Goal: Check status: Check status

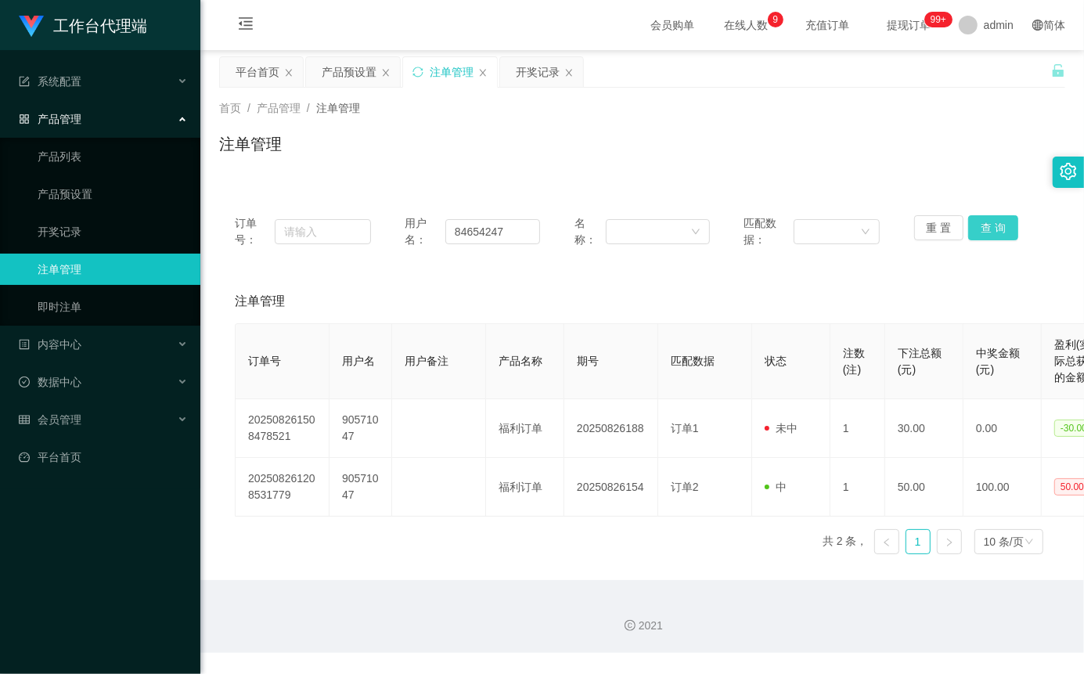
type input "84654247"
click at [999, 230] on button "查 询" at bounding box center [993, 227] width 50 height 25
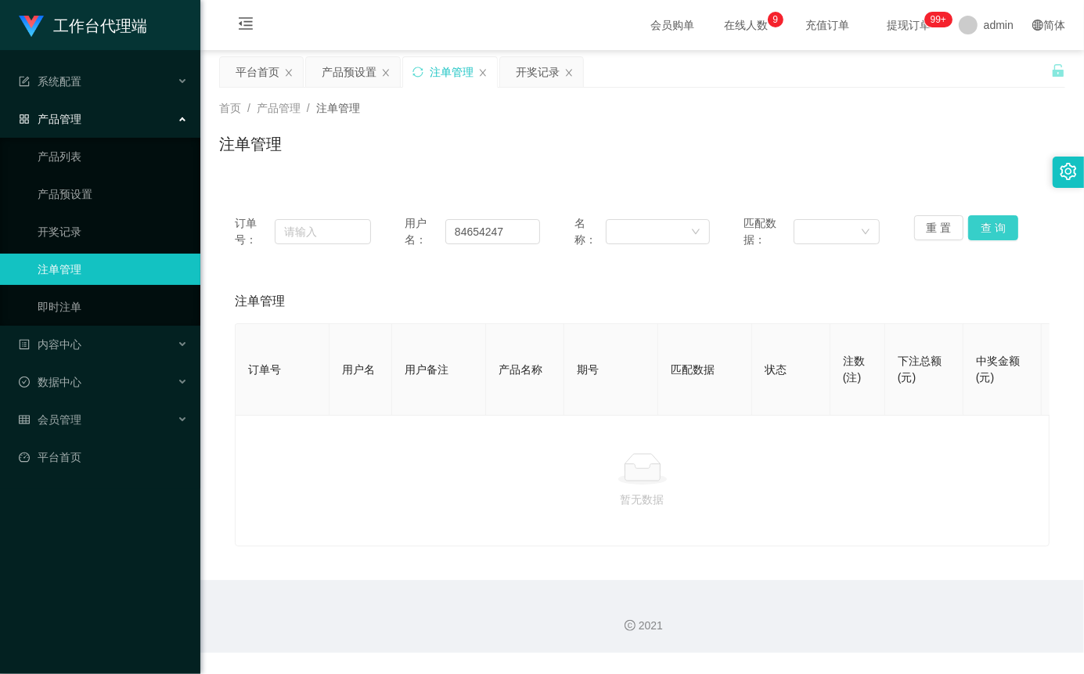
click at [999, 230] on button "查 询" at bounding box center [993, 227] width 50 height 25
click at [999, 230] on div "重 置 查 询" at bounding box center [982, 231] width 136 height 33
drag, startPoint x: 1024, startPoint y: 228, endPoint x: 1010, endPoint y: 231, distance: 14.4
click at [1020, 229] on div "重 置 查 询" at bounding box center [982, 231] width 136 height 33
drag, startPoint x: 1010, startPoint y: 231, endPoint x: 1000, endPoint y: 228, distance: 9.9
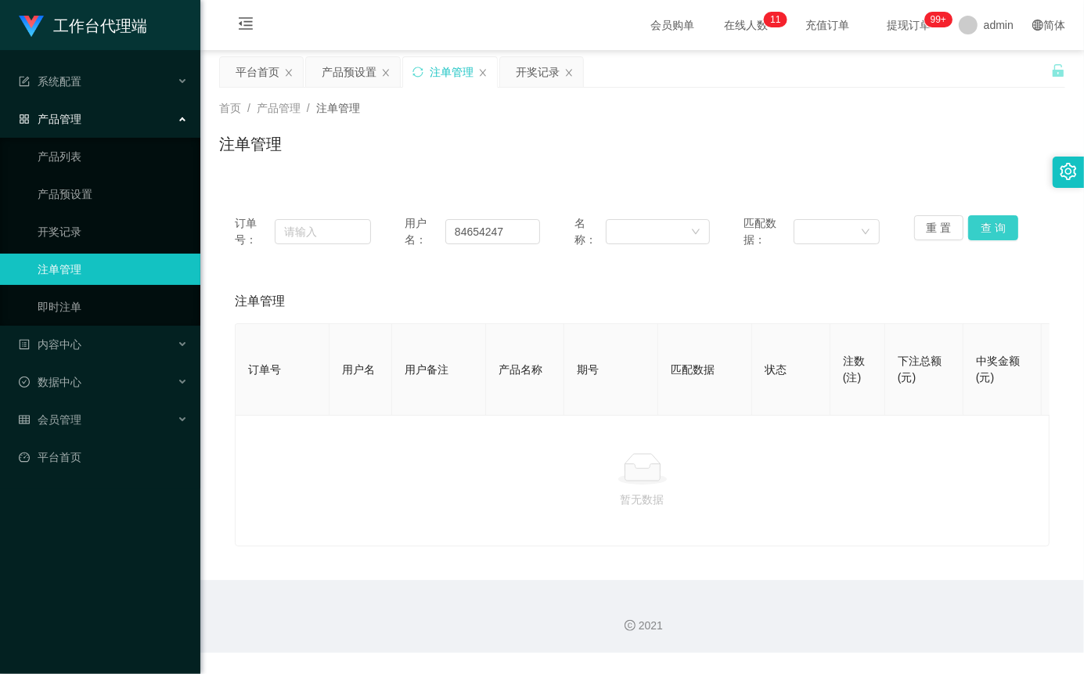
click at [1009, 231] on button "查 询" at bounding box center [993, 227] width 50 height 25
click at [998, 222] on button "查 询" at bounding box center [993, 227] width 50 height 25
click at [524, 240] on input "84654247" at bounding box center [492, 231] width 95 height 25
click at [986, 221] on button "查 询" at bounding box center [993, 227] width 50 height 25
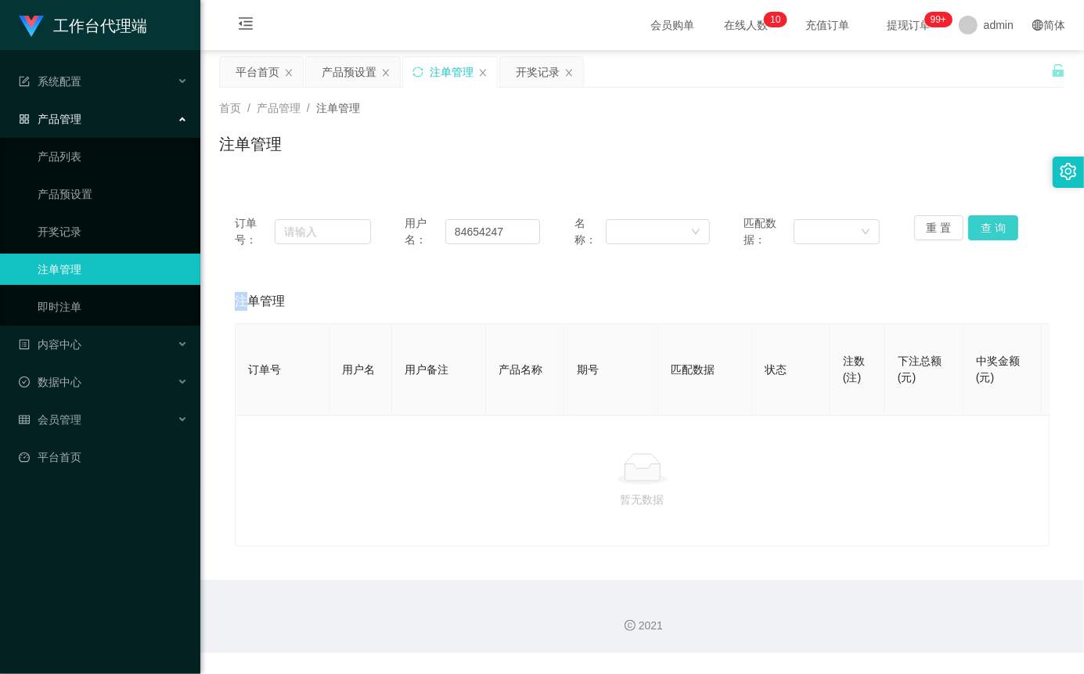
click at [986, 221] on div "重 置 查 询" at bounding box center [982, 231] width 136 height 33
click at [983, 235] on button "查 询" at bounding box center [993, 227] width 50 height 25
click at [988, 232] on button "查 询" at bounding box center [993, 227] width 50 height 25
click at [980, 230] on button "查 询" at bounding box center [993, 227] width 50 height 25
click at [503, 232] on input "84654247" at bounding box center [492, 231] width 95 height 25
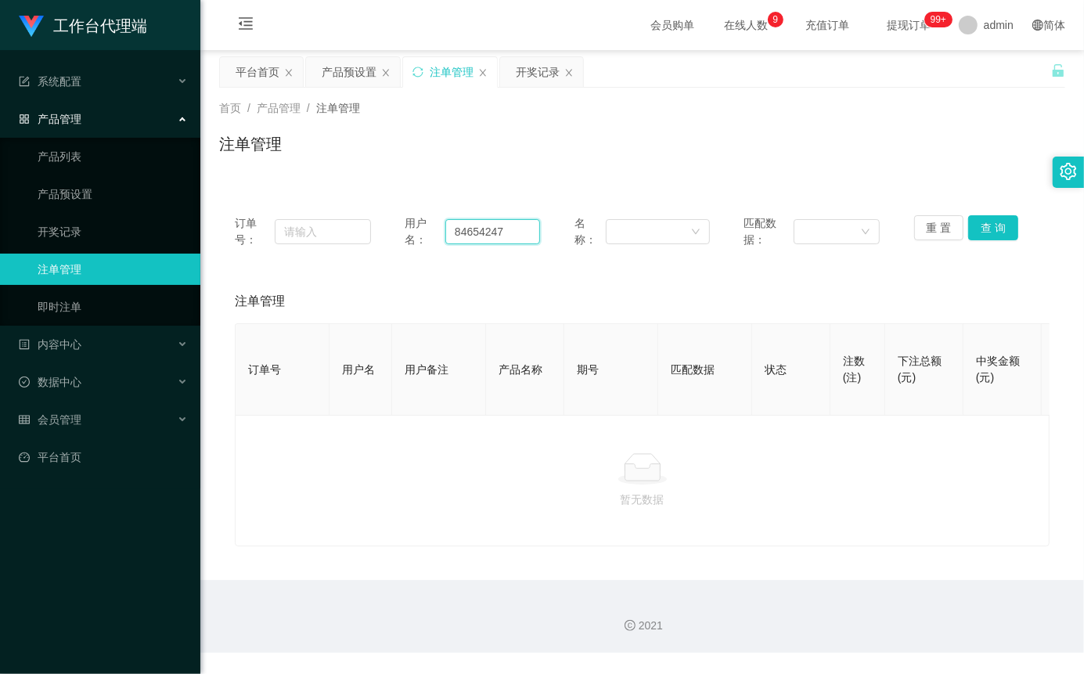
click at [503, 232] on input "84654247" at bounding box center [492, 231] width 95 height 25
click at [992, 228] on button "查 询" at bounding box center [993, 227] width 50 height 25
click at [992, 228] on div "重 置 查 询" at bounding box center [982, 231] width 136 height 33
click at [1003, 226] on button "查 询" at bounding box center [993, 227] width 50 height 25
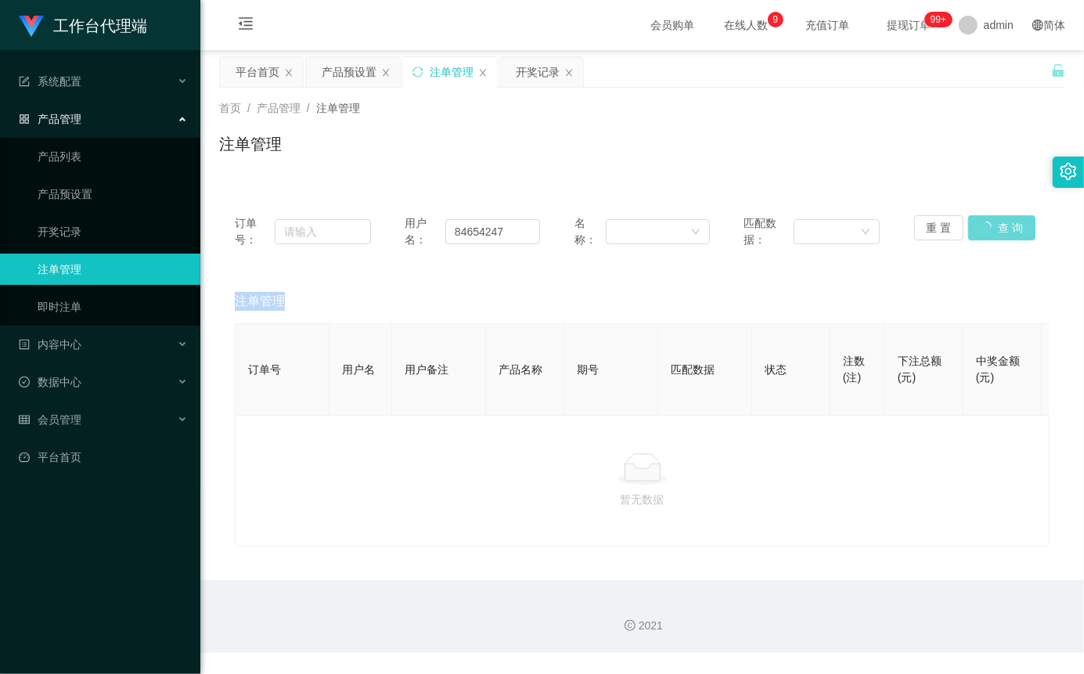
click at [1003, 226] on div "重 置 查 询" at bounding box center [982, 231] width 136 height 33
click at [1003, 226] on button "查 询" at bounding box center [993, 227] width 50 height 25
click at [1004, 233] on button "查 询" at bounding box center [993, 227] width 50 height 25
click at [992, 225] on button "查 询" at bounding box center [993, 227] width 50 height 25
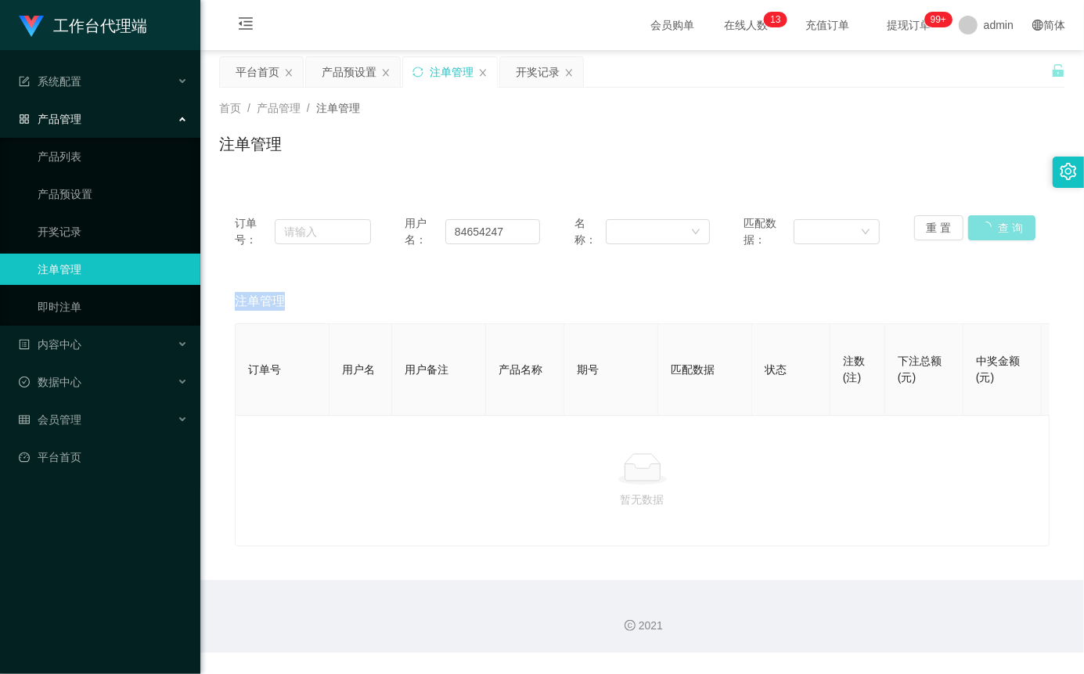
click at [992, 225] on div "重 置 查 询" at bounding box center [982, 231] width 136 height 33
click at [990, 212] on div "订单号： 用户名： 84654247 名称： 匹配数据： 重 置 查 询" at bounding box center [642, 232] width 846 height 64
click at [990, 224] on button "查 询" at bounding box center [993, 227] width 50 height 25
click at [990, 224] on div "重 置 查 询" at bounding box center [982, 231] width 136 height 33
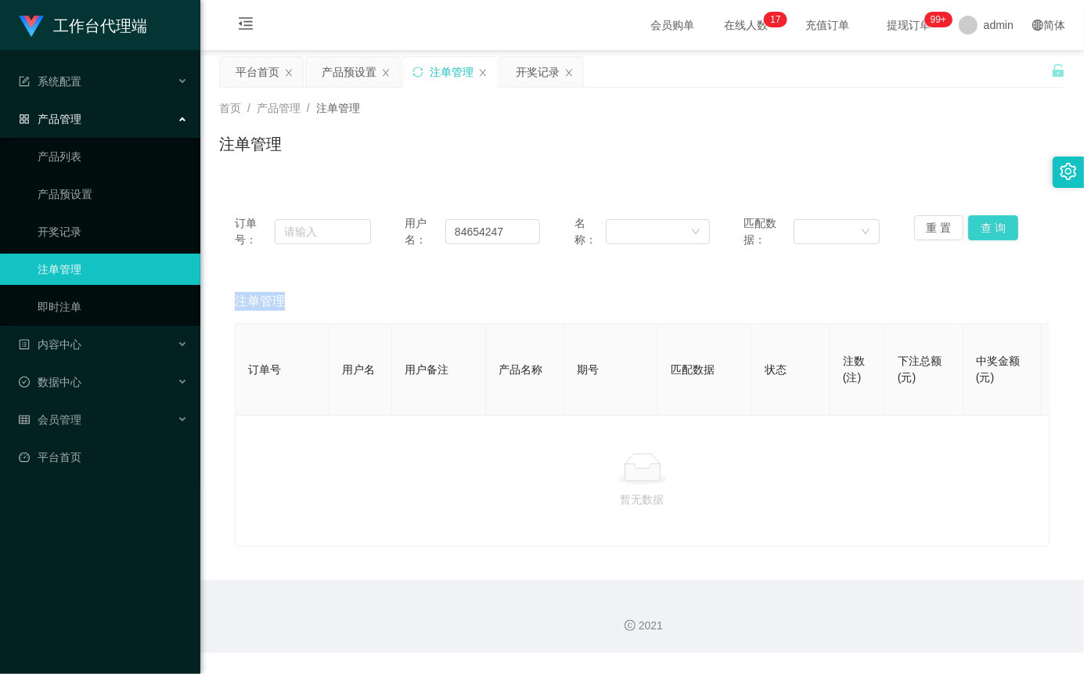
click at [990, 224] on button "查 询" at bounding box center [993, 227] width 50 height 25
click at [977, 229] on button "查 询" at bounding box center [993, 227] width 50 height 25
click at [977, 229] on div "重 置 查 询" at bounding box center [982, 231] width 136 height 33
click at [977, 229] on button "查 询" at bounding box center [993, 227] width 50 height 25
click at [977, 229] on div "重 置 查 询" at bounding box center [982, 231] width 136 height 33
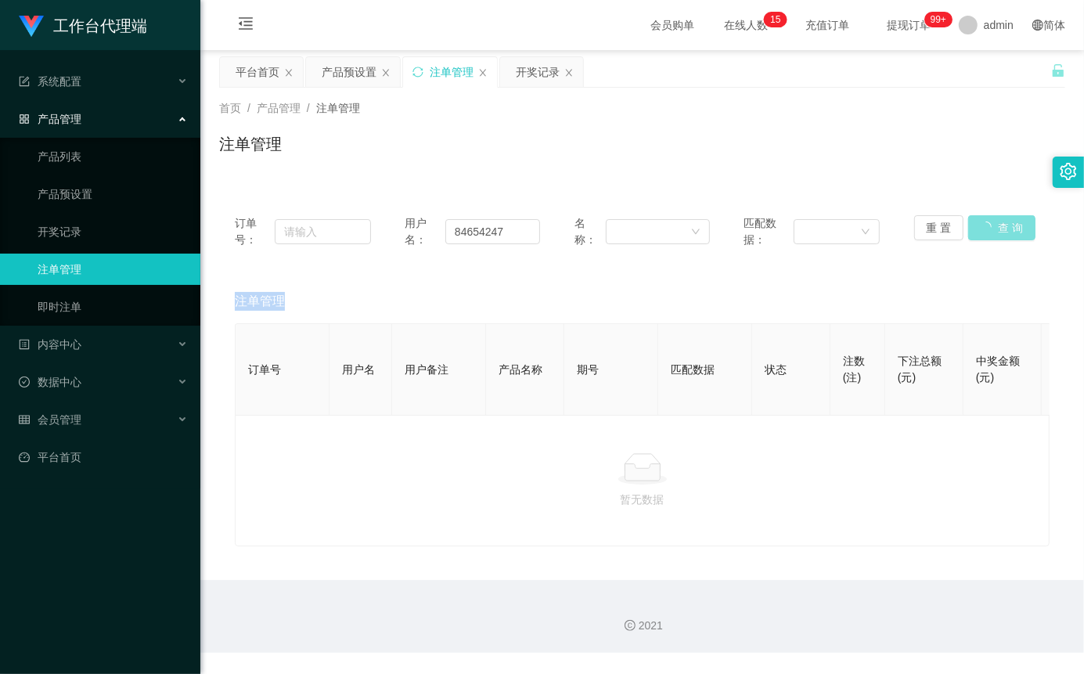
click at [977, 229] on button "查 询" at bounding box center [1001, 227] width 67 height 25
click at [991, 226] on button "查 询" at bounding box center [993, 227] width 50 height 25
click at [991, 226] on div "重 置 查 询" at bounding box center [982, 231] width 136 height 33
click at [991, 226] on button "查 询" at bounding box center [993, 227] width 50 height 25
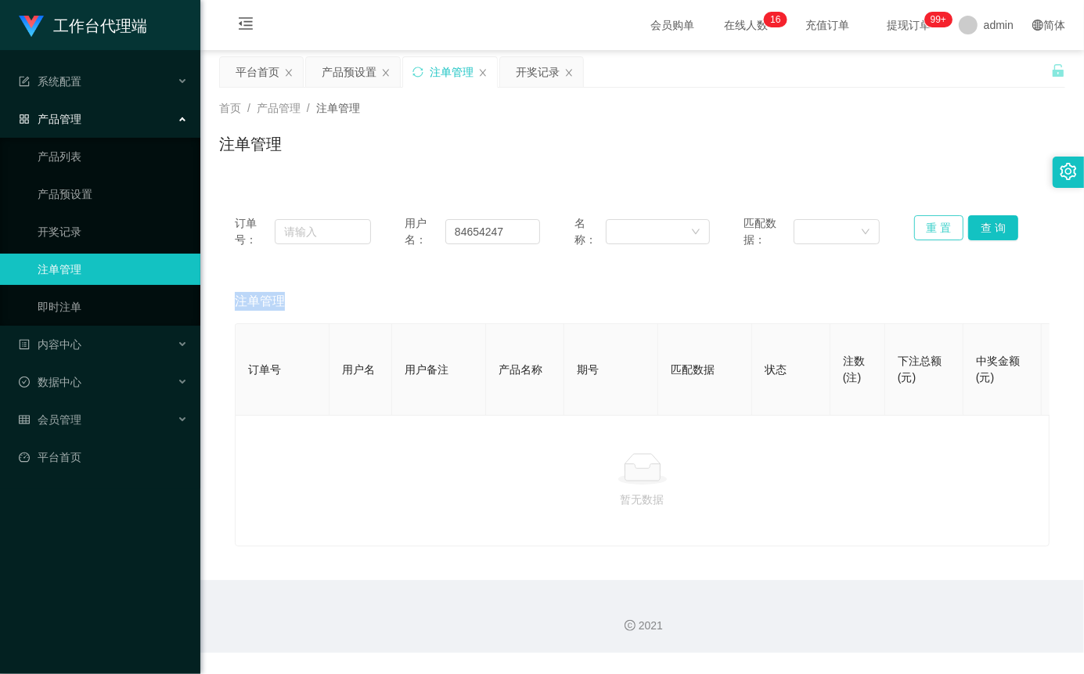
click at [937, 236] on button "重 置" at bounding box center [939, 227] width 50 height 25
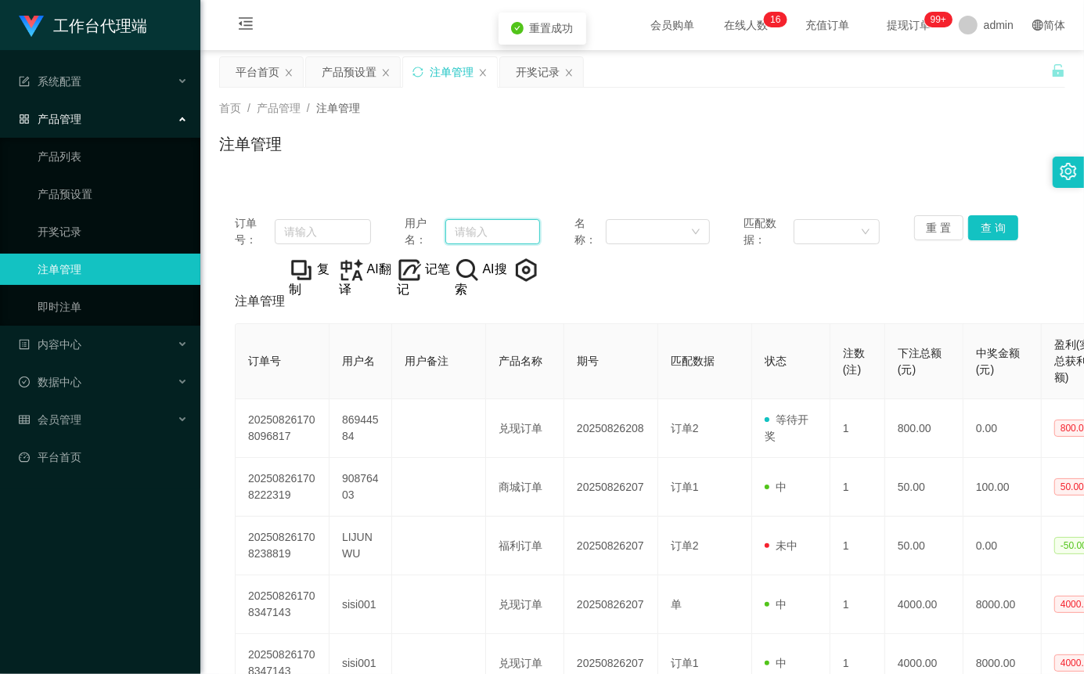
click at [501, 236] on input "text" at bounding box center [492, 231] width 95 height 25
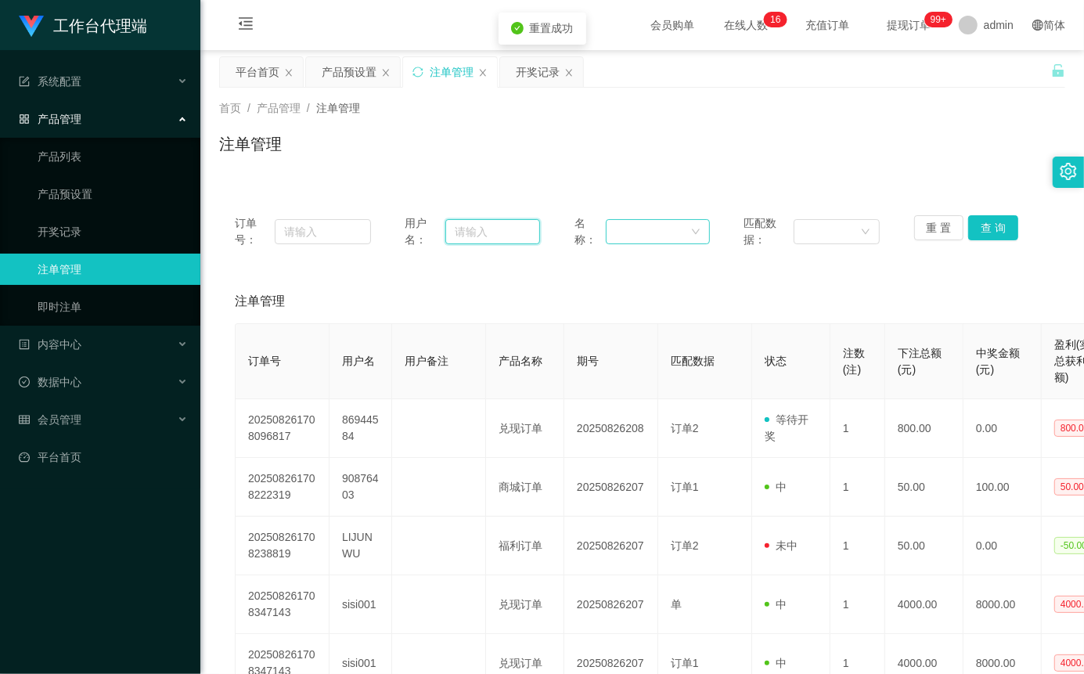
paste input "84654247"
type input "84654247"
click at [991, 224] on button "查 询" at bounding box center [993, 227] width 50 height 25
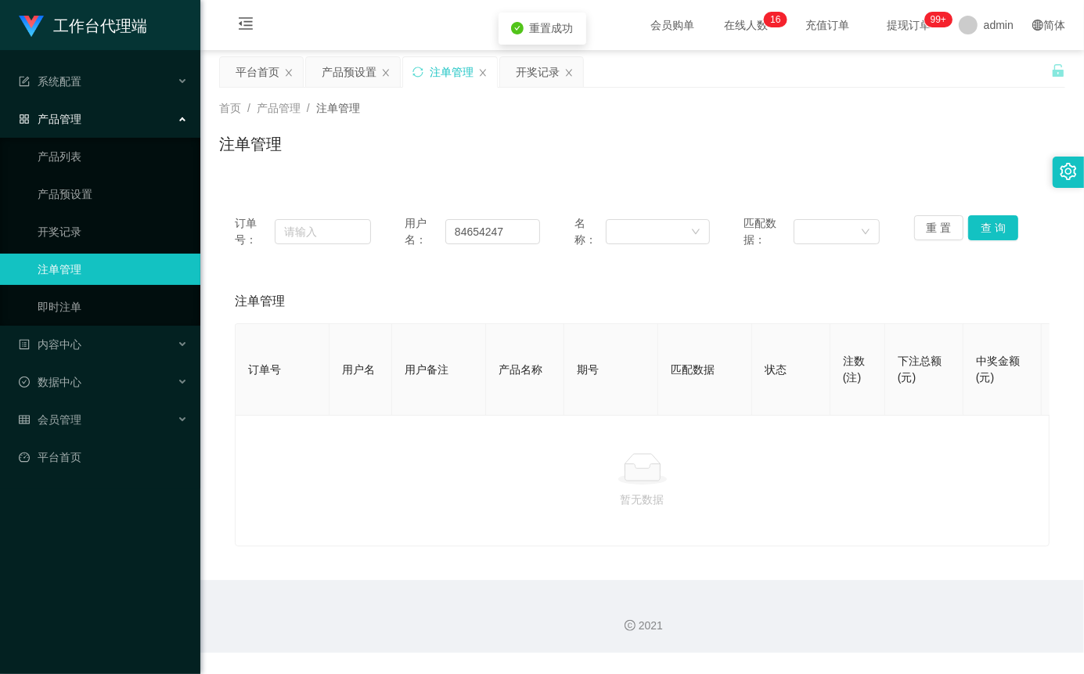
click at [1071, 235] on main "关闭左侧 关闭右侧 关闭其它 刷新页面 平台首页 产品预设置 注单管理 开奖记录 首页 / 产品管理 / 注单管理 / 注单管理 订单号： 用户名： 8465…" at bounding box center [642, 315] width 884 height 530
click at [1002, 227] on button "查 询" at bounding box center [993, 227] width 50 height 25
click at [1002, 227] on div "重 置 查 询" at bounding box center [982, 231] width 136 height 33
click at [1002, 227] on button "查 询" at bounding box center [993, 227] width 50 height 25
click at [1002, 227] on div "重 置 查 询" at bounding box center [982, 231] width 136 height 33
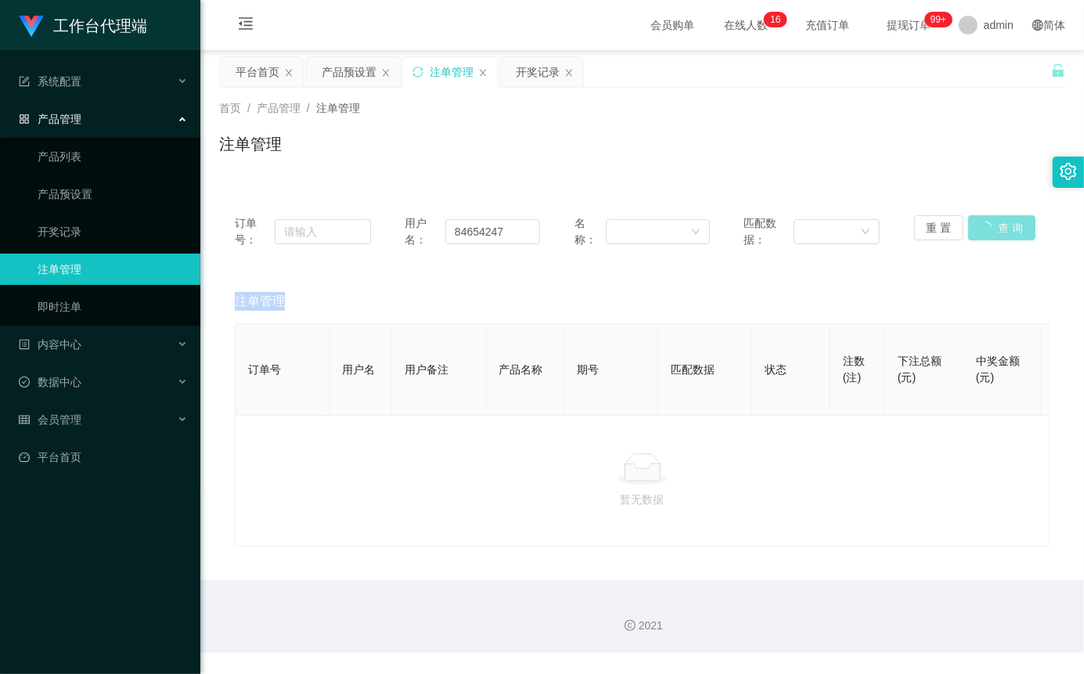
click at [1002, 227] on button "查 询" at bounding box center [1001, 227] width 67 height 25
click at [1002, 227] on div "重 置 查 询" at bounding box center [982, 231] width 136 height 33
click at [977, 213] on div "订单号： 用户名： 84654247 名称： 匹配数据： 重 置 查 询" at bounding box center [642, 232] width 846 height 64
drag, startPoint x: 1042, startPoint y: 266, endPoint x: 1019, endPoint y: 266, distance: 23.5
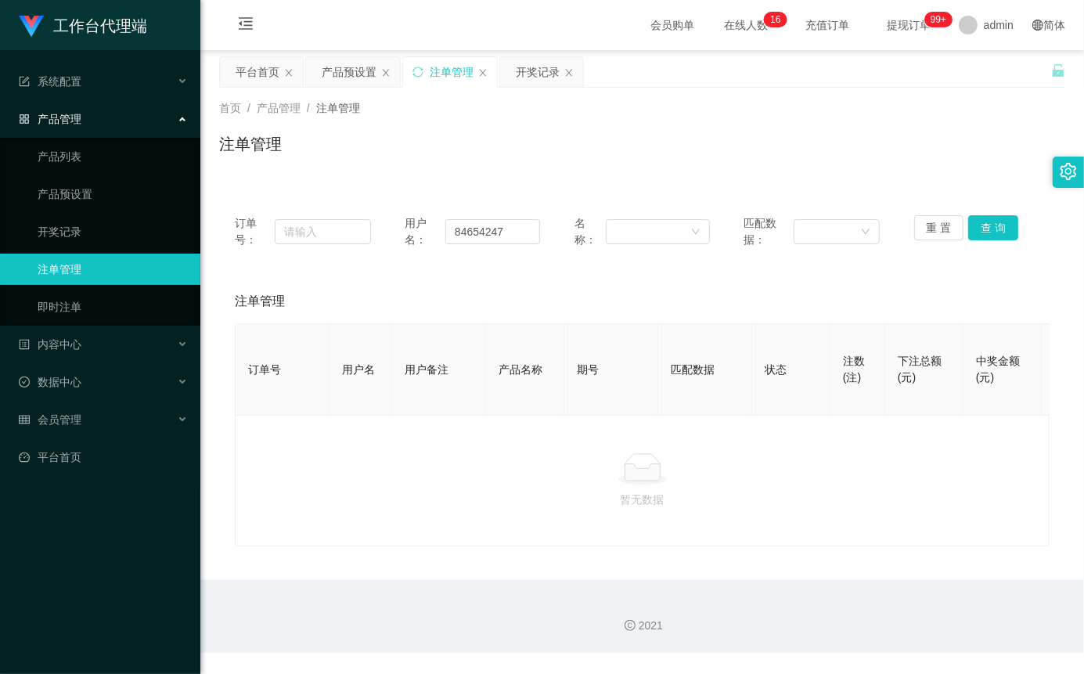
click at [1044, 266] on div "订单号： 用户名： 84654247 名称： 匹配数据： 重 置 查 询 注单管理 订单号 用户名 用户备注 产品名称 期号 匹配数据 状态 注数(注) 下注…" at bounding box center [642, 373] width 846 height 347
click at [983, 240] on div "重 置 查 询" at bounding box center [982, 231] width 136 height 33
click at [994, 229] on button "查 询" at bounding box center [993, 227] width 50 height 25
click at [993, 229] on button "查 询" at bounding box center [993, 227] width 50 height 25
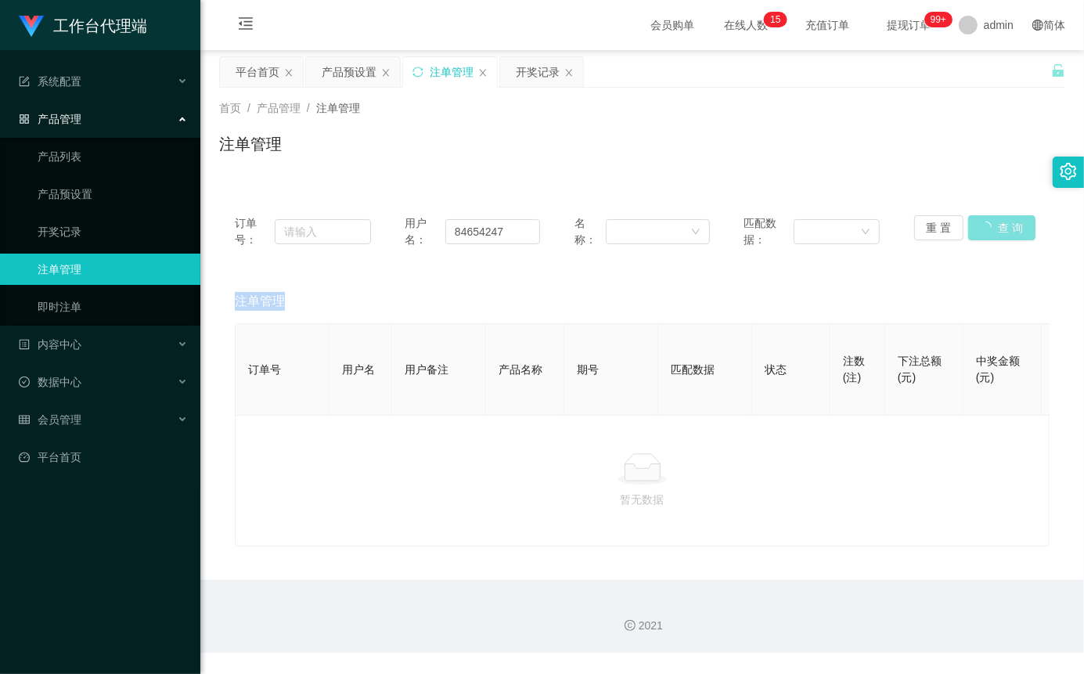
click at [993, 229] on div "重 置 查 询" at bounding box center [982, 231] width 136 height 33
click at [993, 229] on button "查 询" at bounding box center [993, 227] width 50 height 25
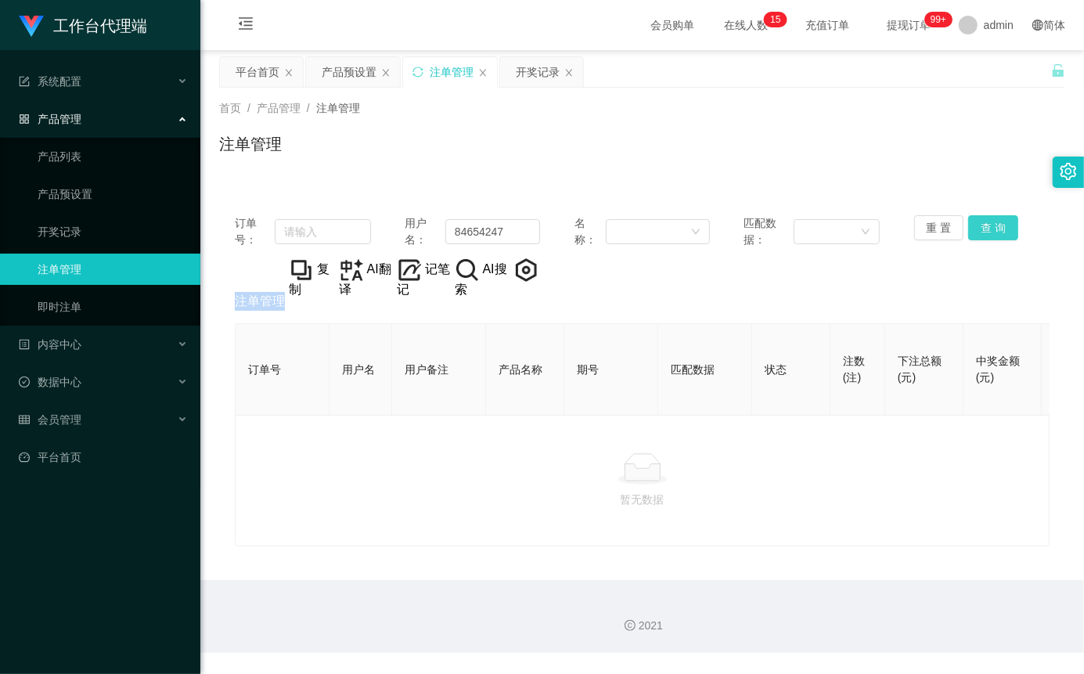
click at [989, 218] on button "查 询" at bounding box center [993, 227] width 50 height 25
click at [989, 218] on div "重 置 查 询" at bounding box center [982, 231] width 136 height 33
click at [989, 218] on button "查 询" at bounding box center [993, 227] width 50 height 25
drag, startPoint x: 989, startPoint y: 218, endPoint x: 732, endPoint y: 132, distance: 271.2
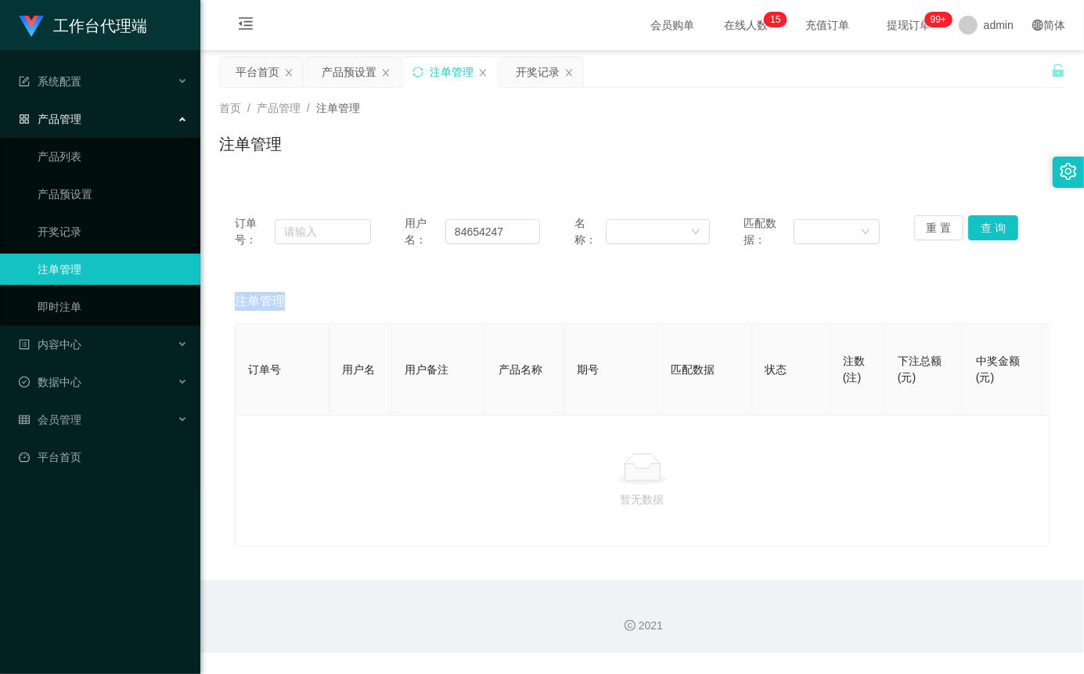
click at [988, 218] on div "重 置 查 询" at bounding box center [982, 231] width 136 height 33
click at [981, 231] on button "查 询" at bounding box center [993, 227] width 50 height 25
click at [977, 220] on button "查 询" at bounding box center [993, 227] width 50 height 25
